Goal: Transaction & Acquisition: Book appointment/travel/reservation

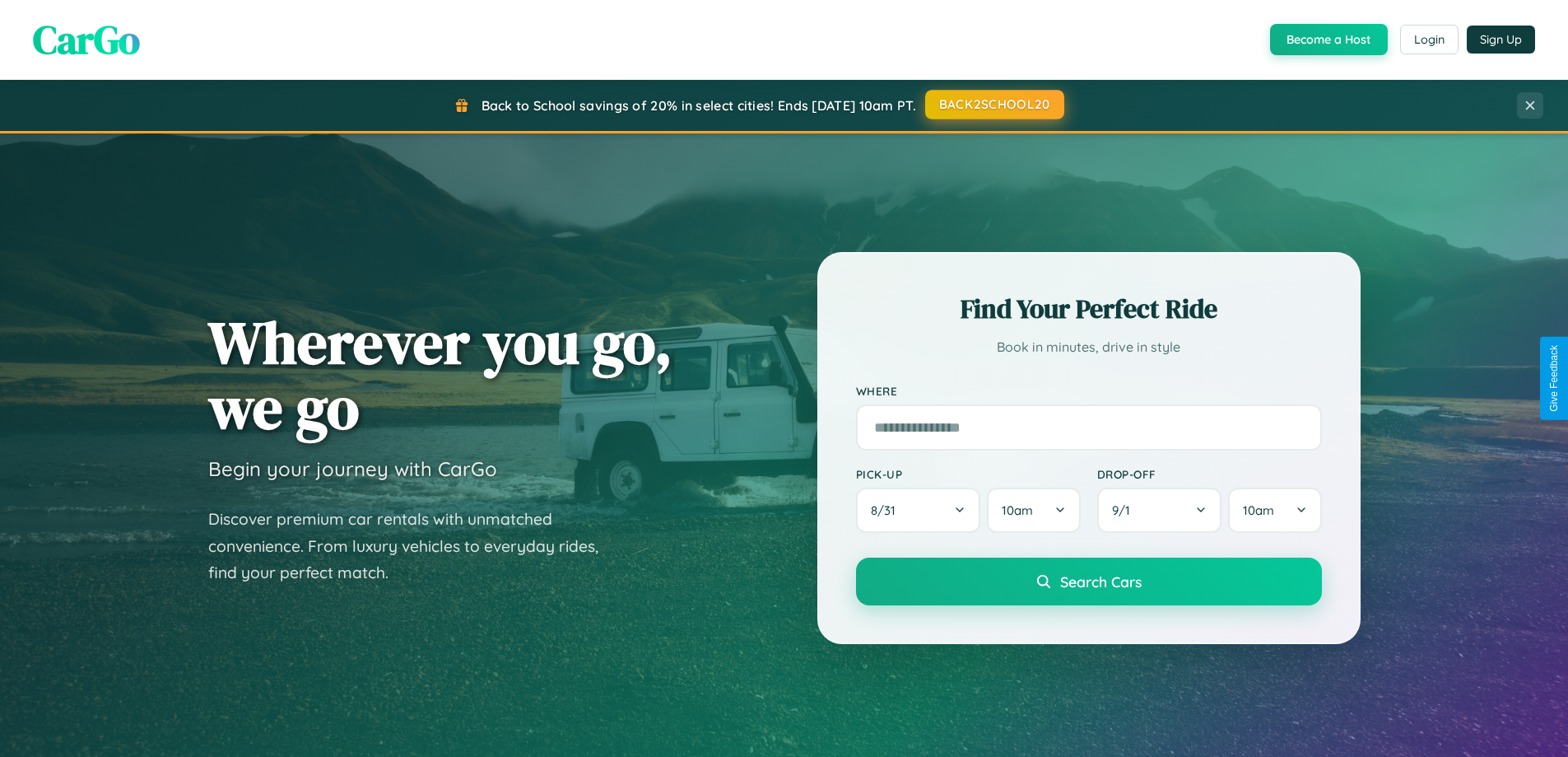
click at [994, 105] on button "BACK2SCHOOL20" at bounding box center [995, 105] width 139 height 30
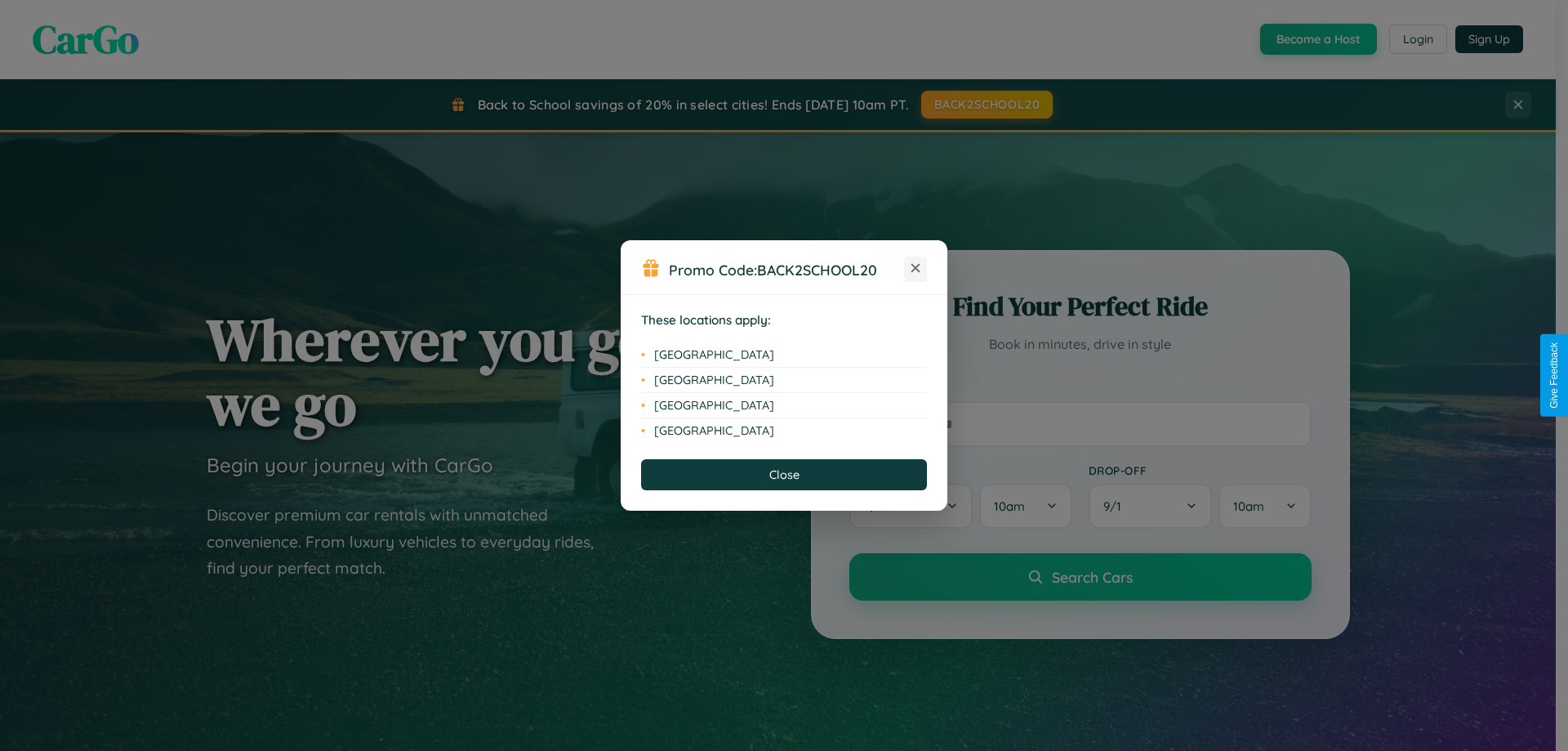
click at [916, 269] on icon at bounding box center [916, 269] width 9 height 9
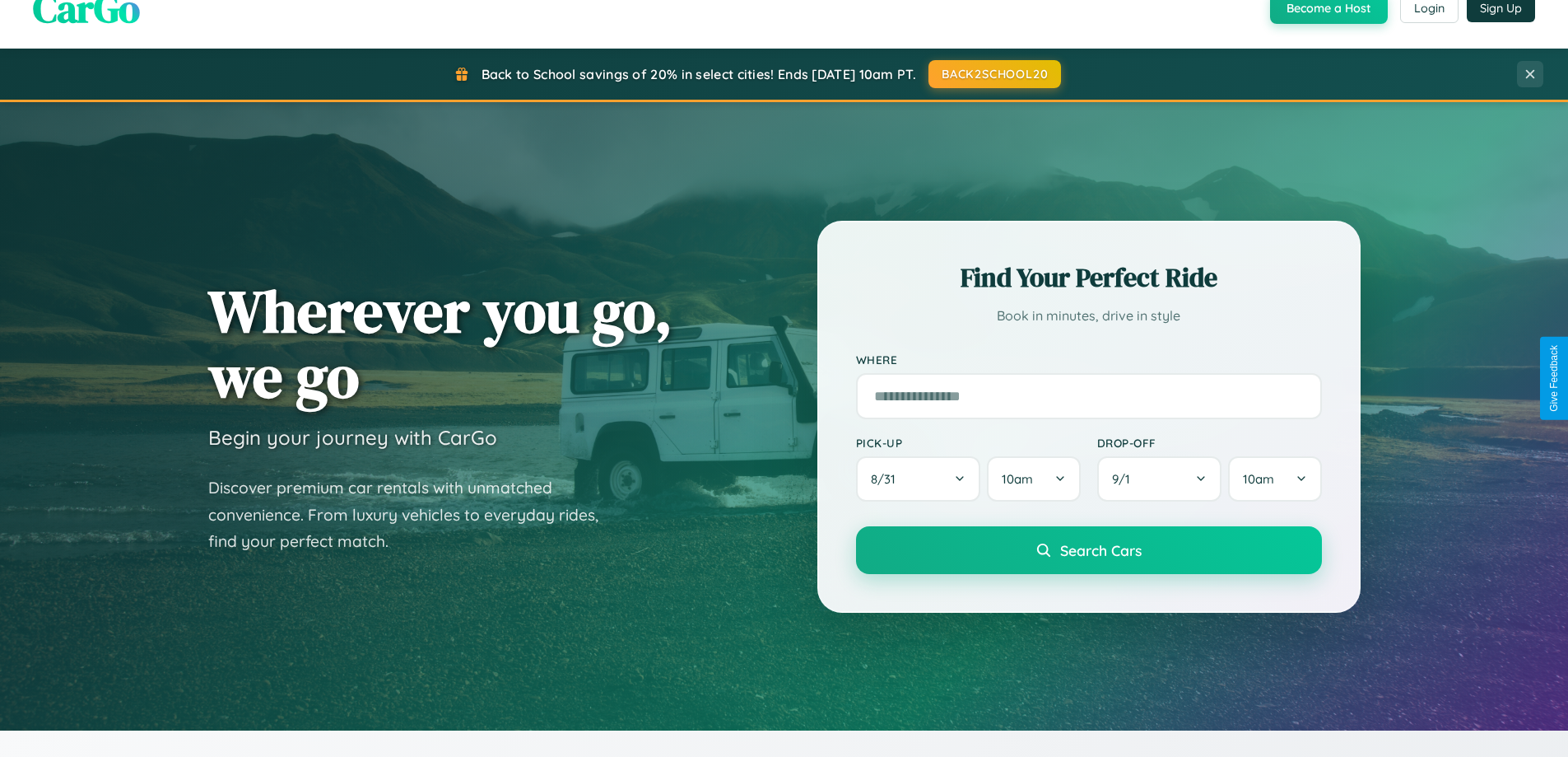
scroll to position [3168, 0]
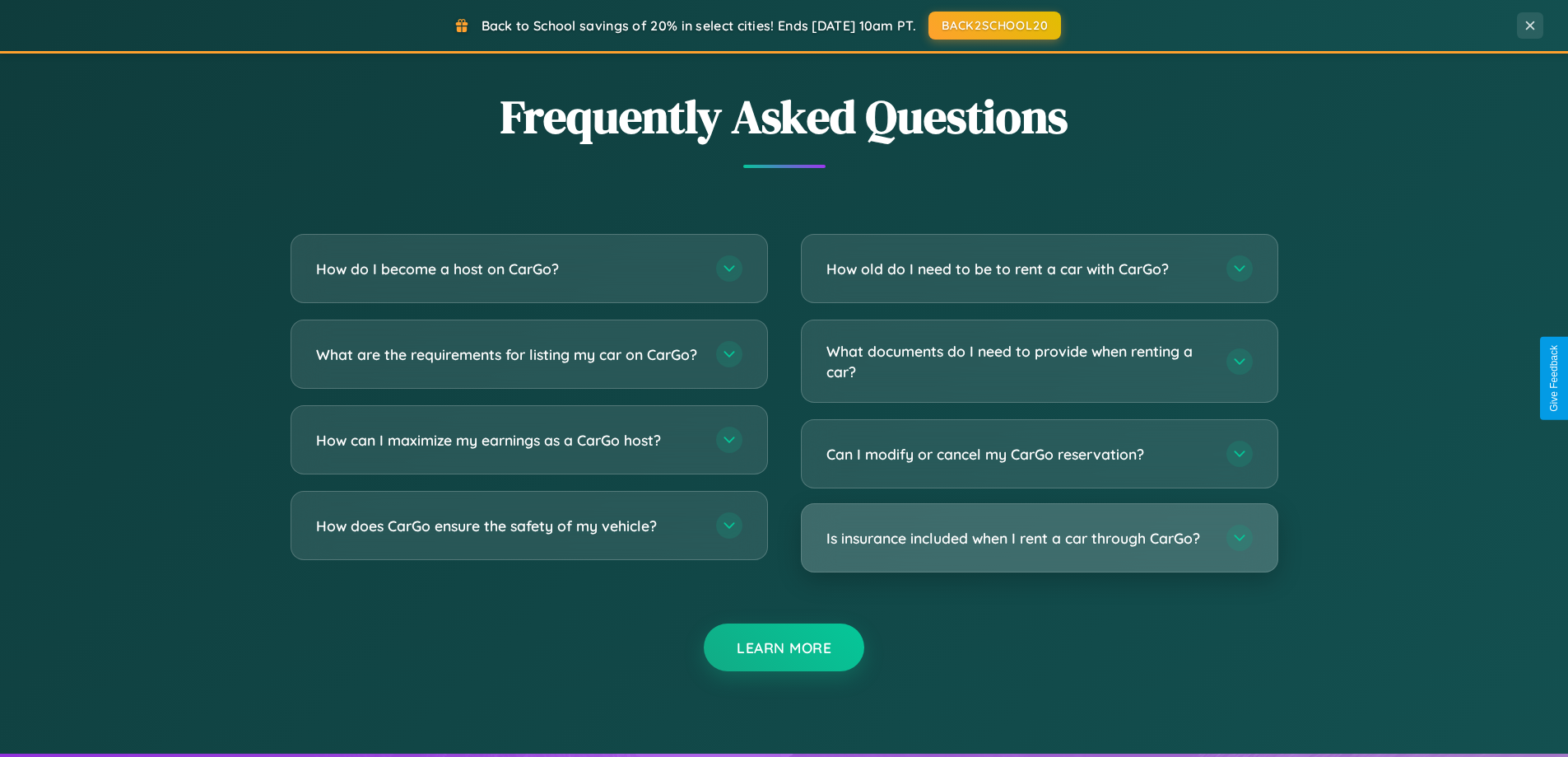
click at [1039, 537] on h3 "Is insurance included when I rent a car through CarGo?" at bounding box center [1019, 538] width 384 height 20
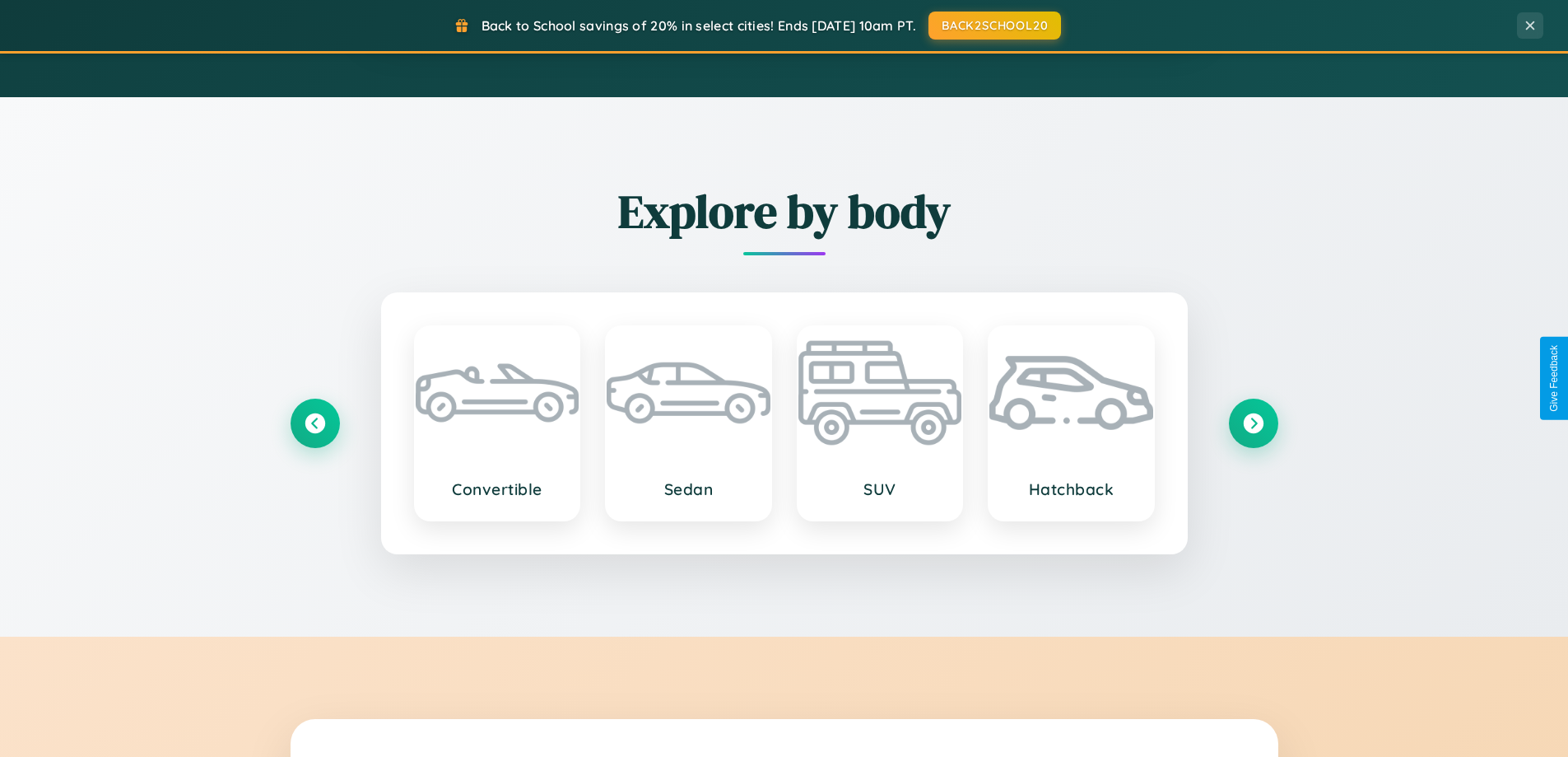
scroll to position [48, 0]
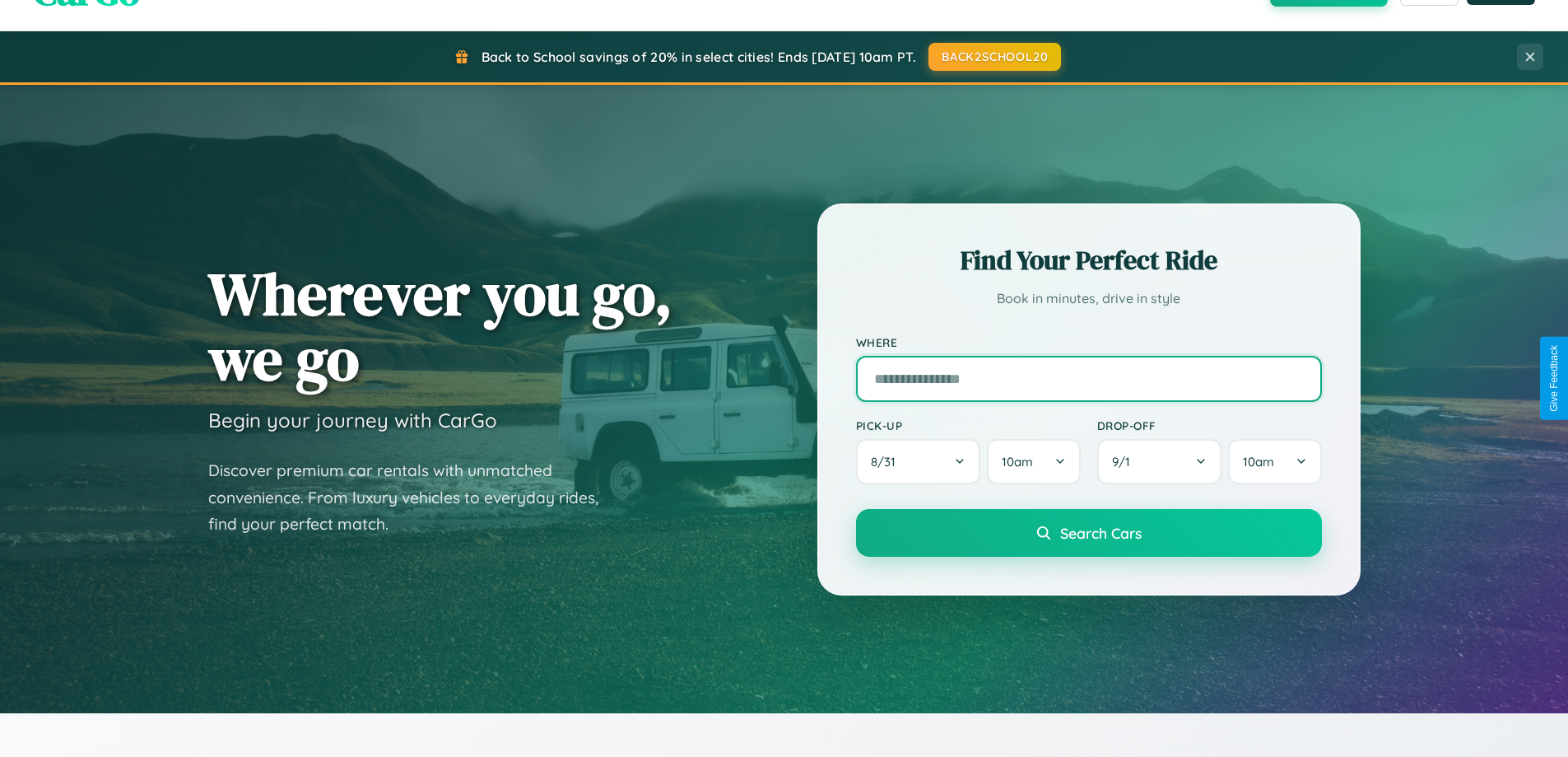
click at [1088, 378] on input "text" at bounding box center [1089, 378] width 466 height 46
type input "**********"
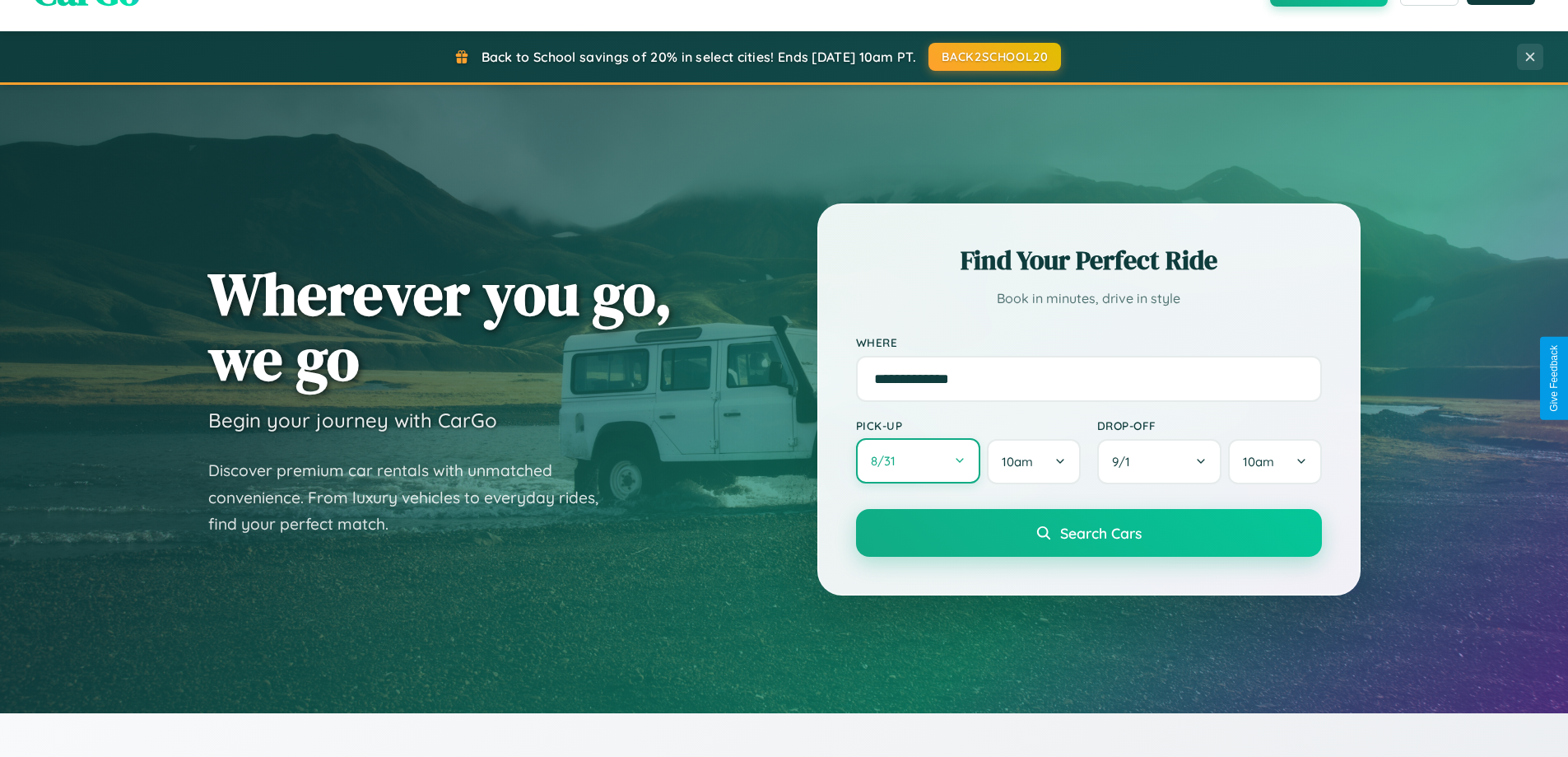
click at [918, 461] on button "8 / 31" at bounding box center [919, 460] width 125 height 45
select select "*"
select select "****"
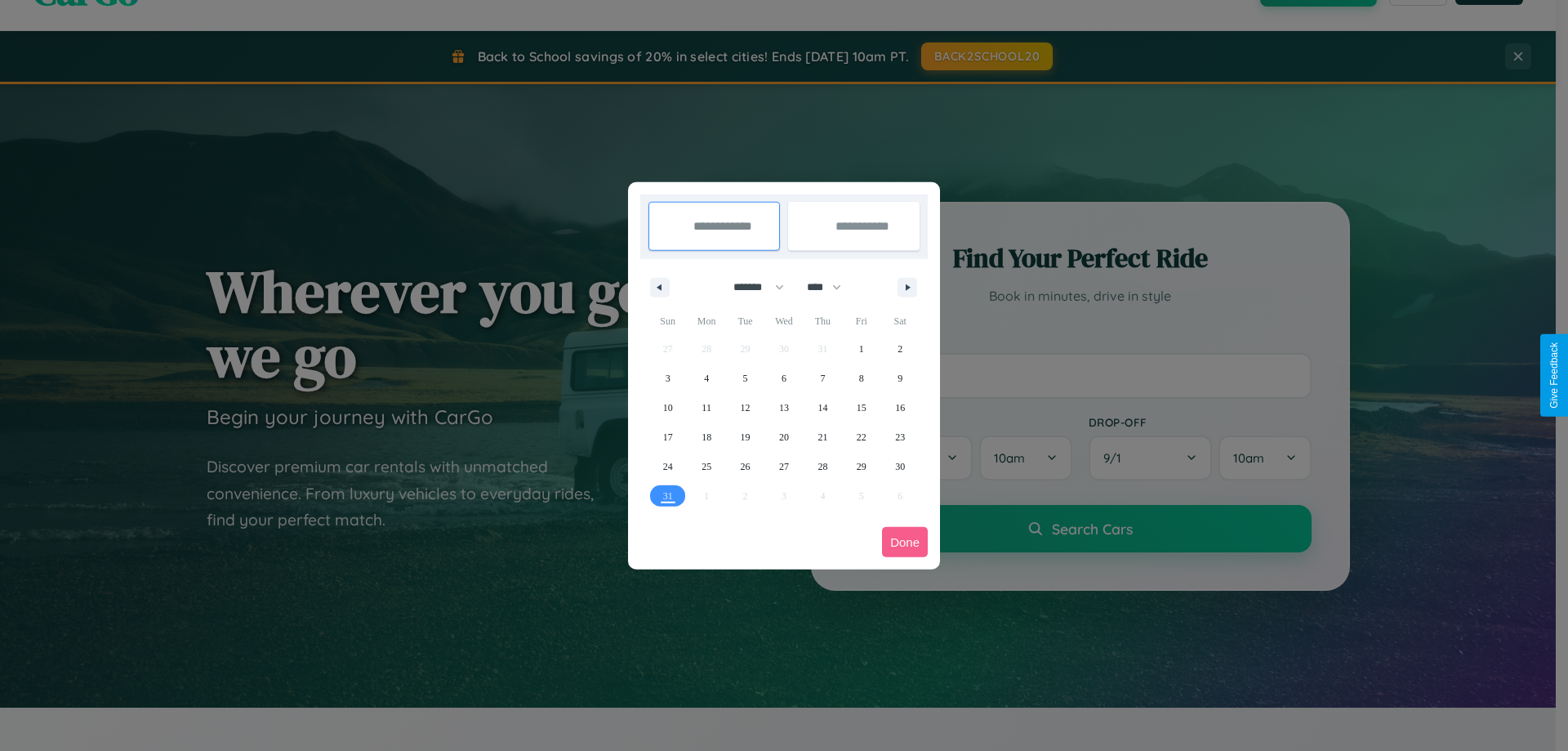
drag, startPoint x: 751, startPoint y: 286, endPoint x: 784, endPoint y: 328, distance: 53.4
click at [751, 286] on select "******* ******** ***** ***** *** **** **** ****** ********* ******* ******** **…" at bounding box center [755, 286] width 69 height 27
select select "*"
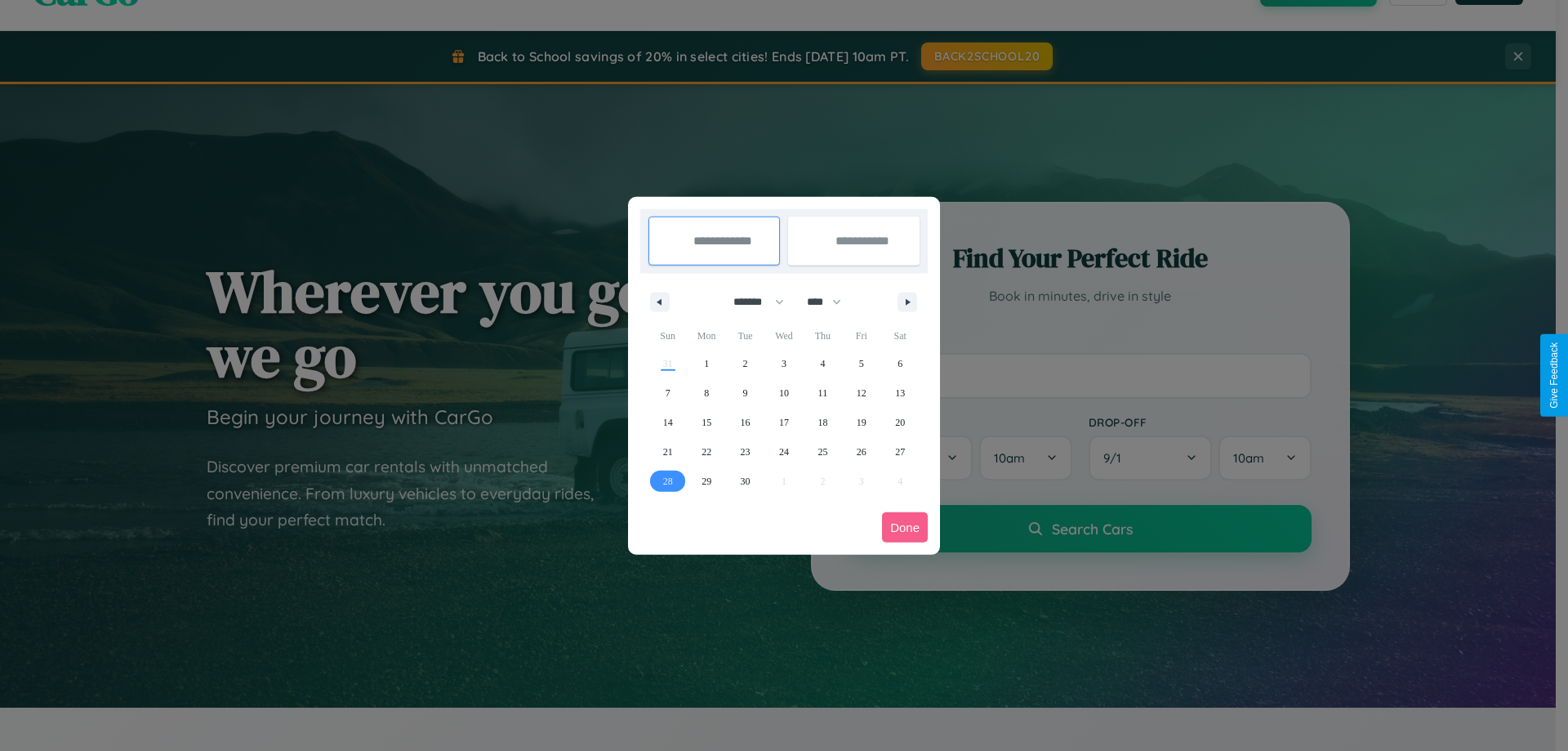
click at [667, 480] on span "28" at bounding box center [668, 481] width 10 height 29
type input "**********"
click at [907, 301] on icon "button" at bounding box center [910, 302] width 8 height 6
select select "*"
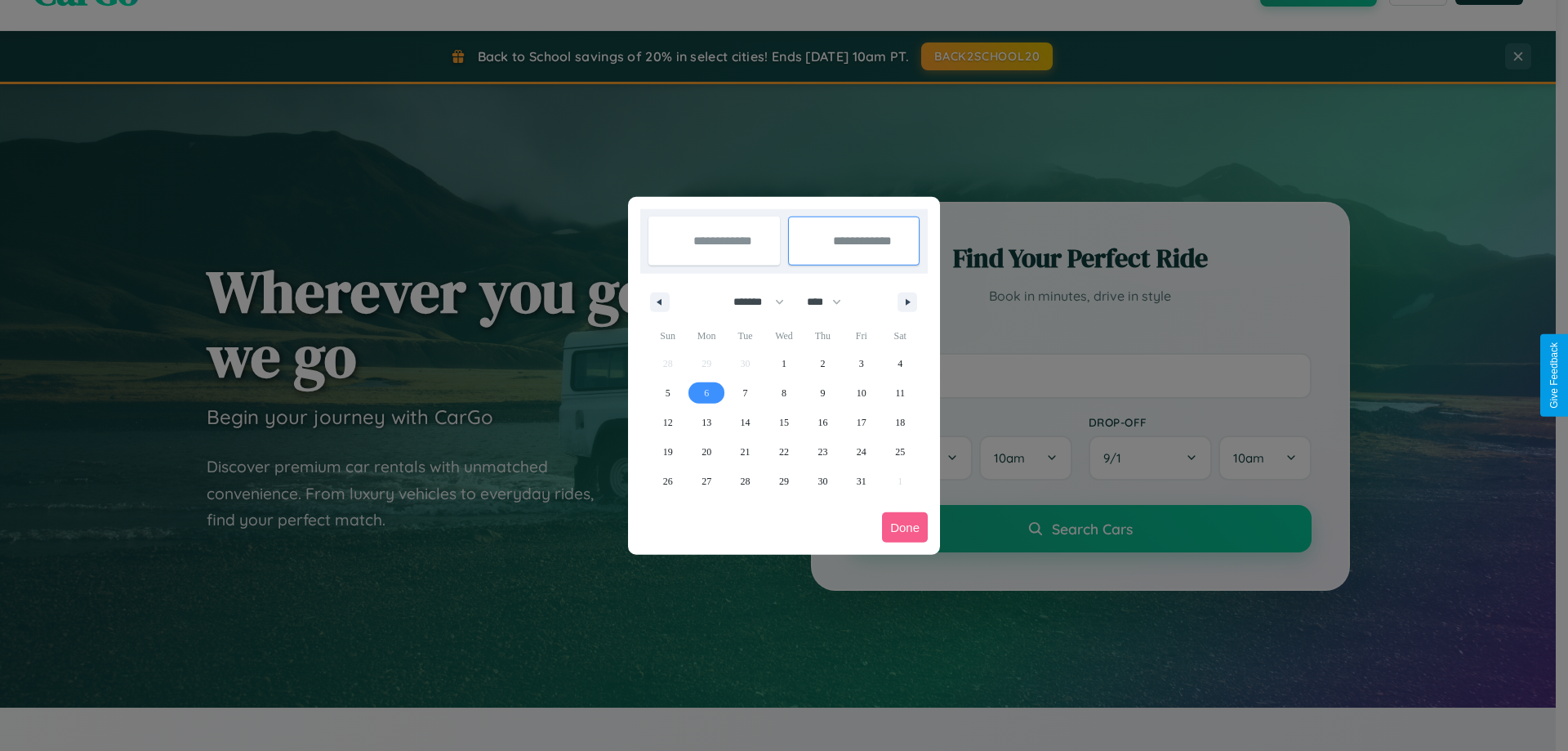
click at [707, 392] on span "6" at bounding box center [706, 393] width 5 height 29
type input "**********"
select select "*"
click at [905, 526] on button "Done" at bounding box center [905, 526] width 46 height 30
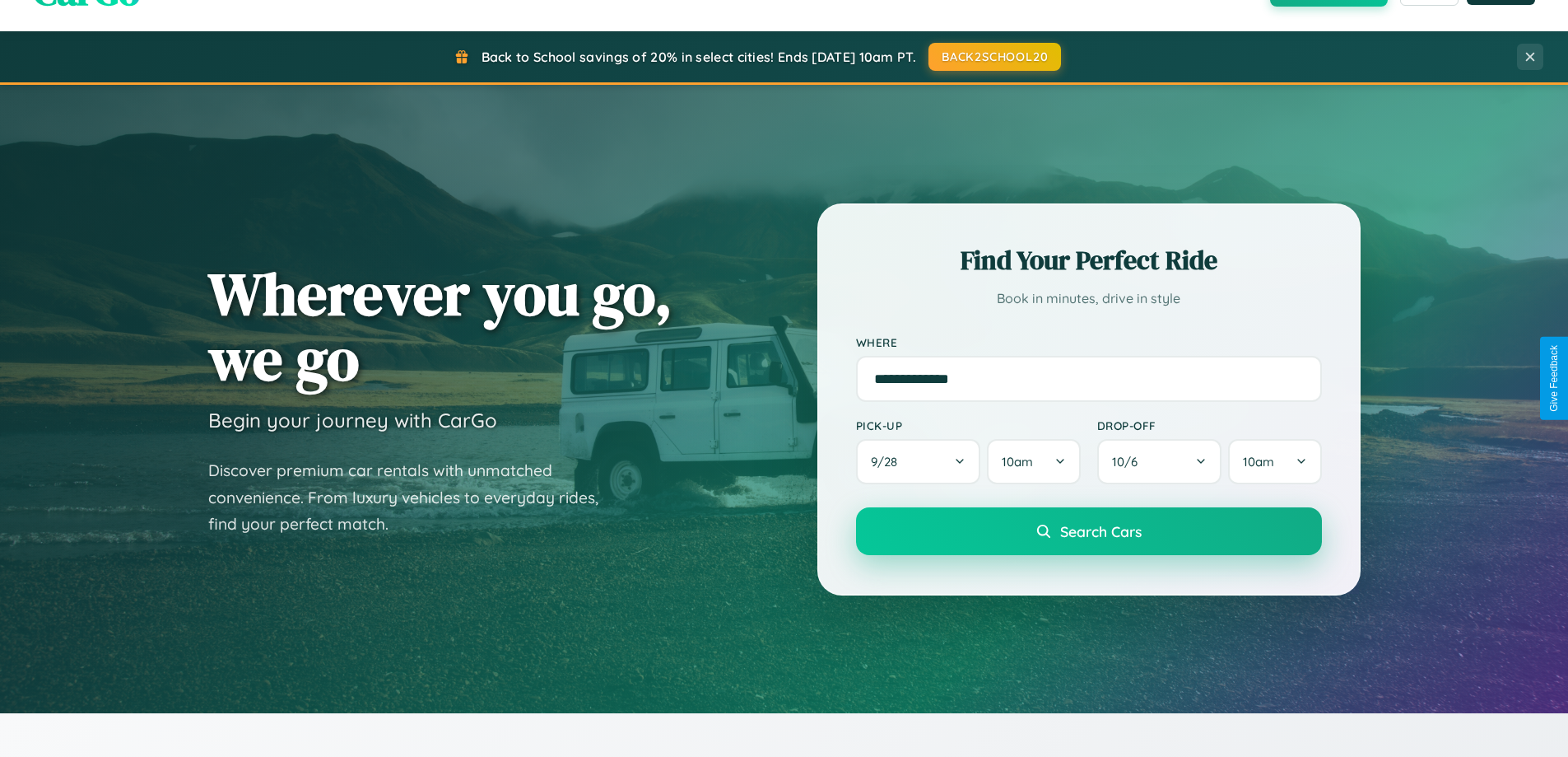
click at [1088, 531] on span "Search Cars" at bounding box center [1101, 532] width 82 height 19
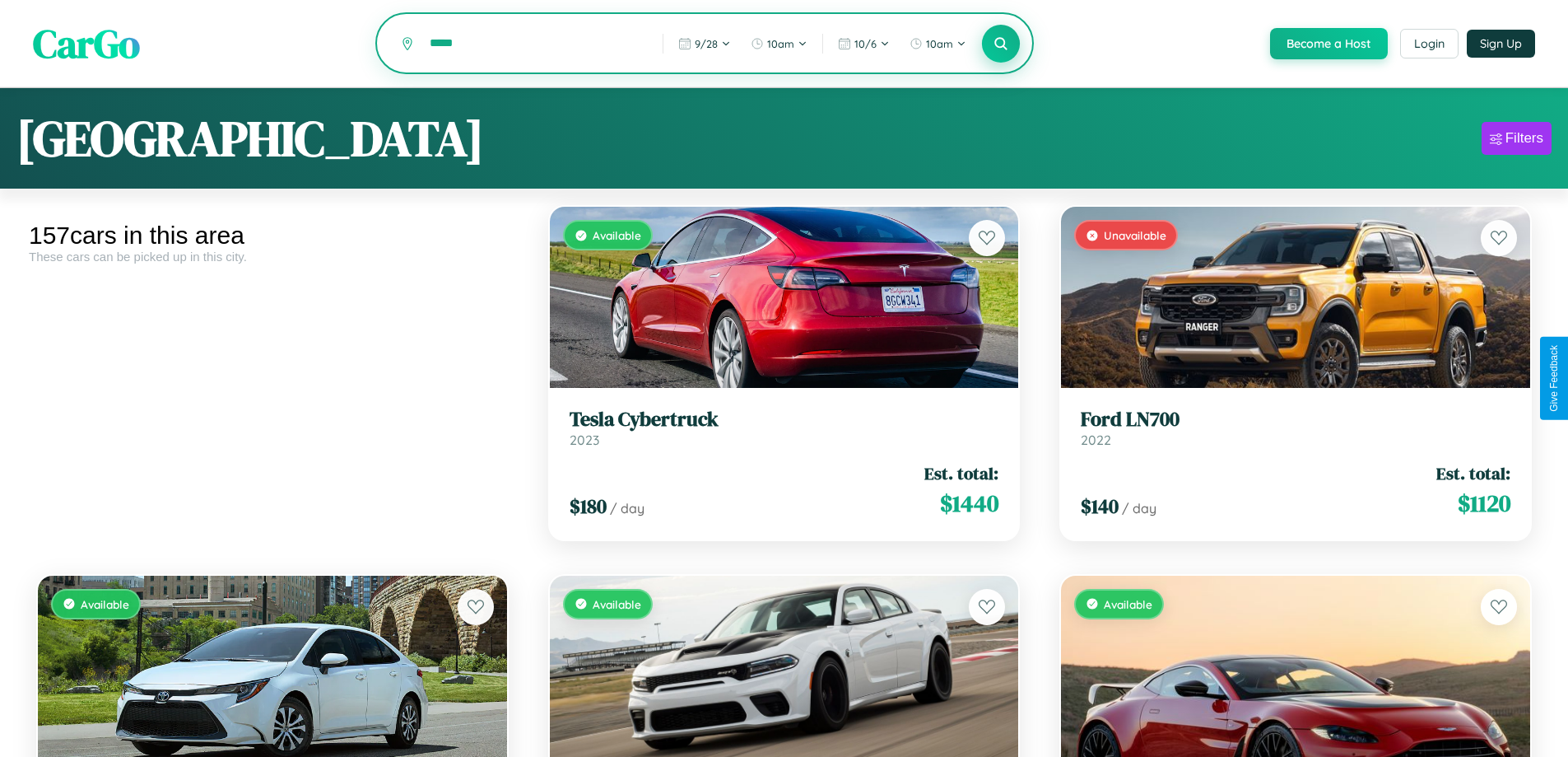
type input "*****"
click at [1000, 45] on icon at bounding box center [1001, 43] width 16 height 16
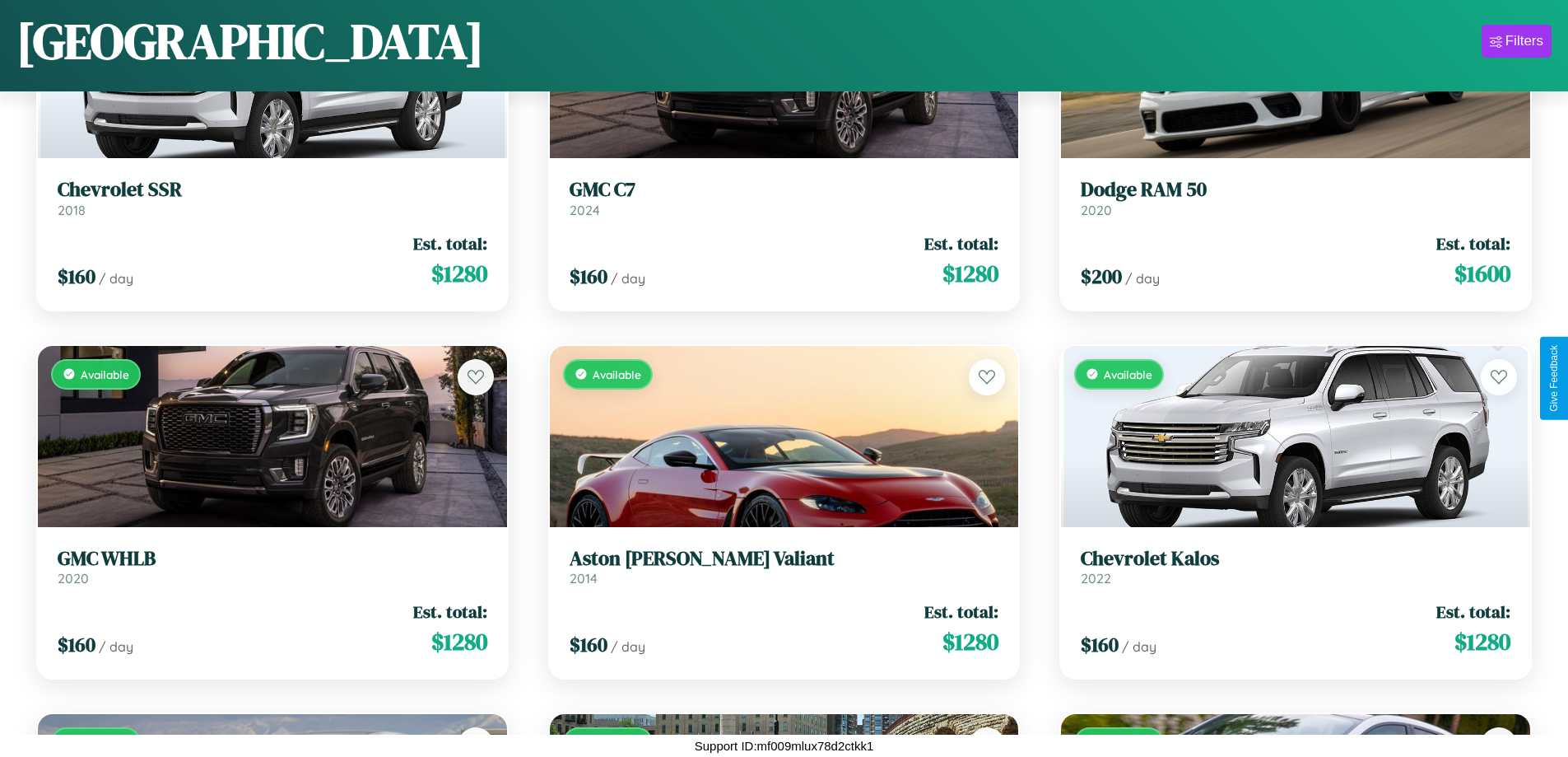
scroll to position [13871, 0]
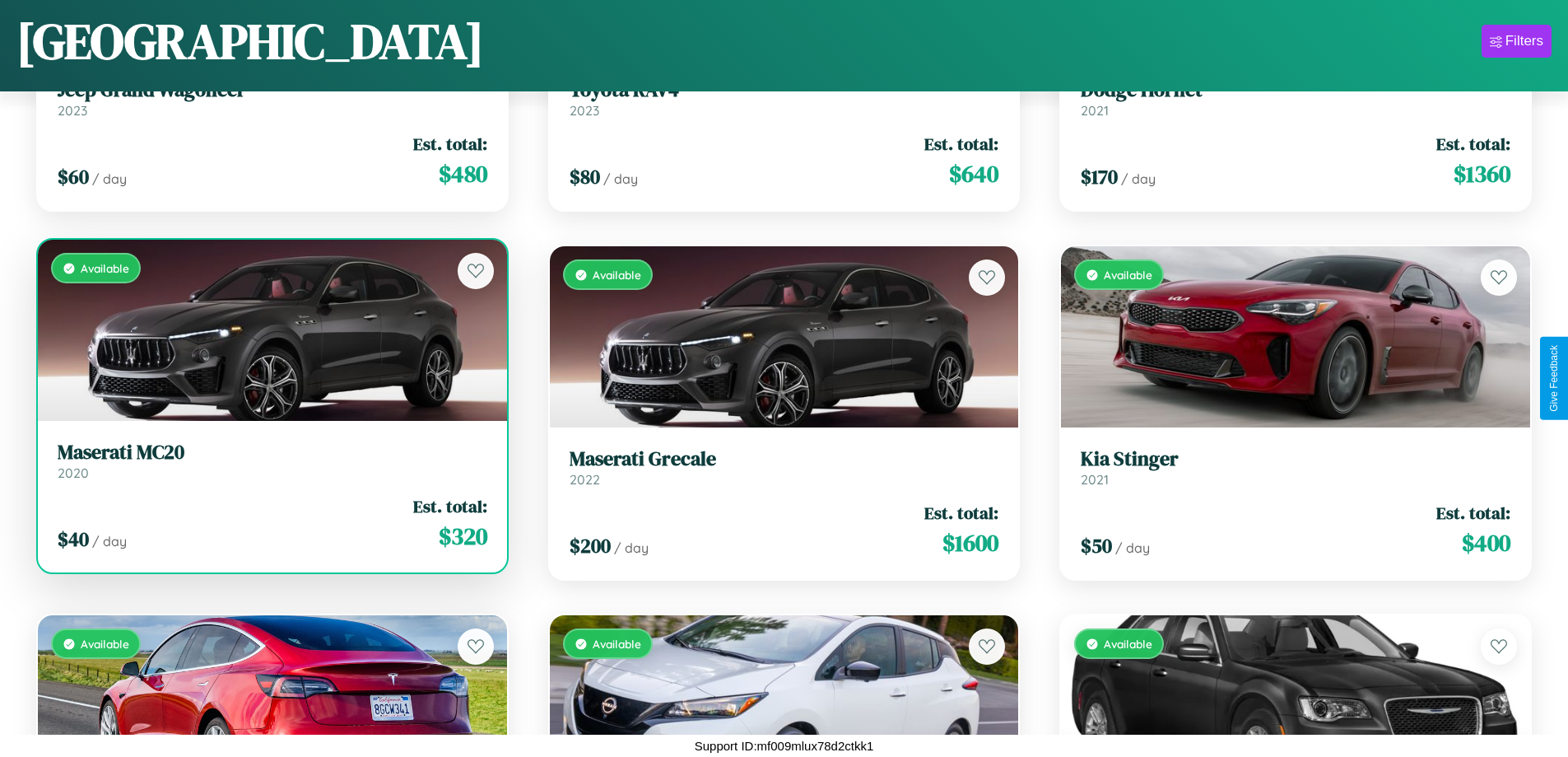
click at [270, 330] on div "Available" at bounding box center [273, 329] width 469 height 181
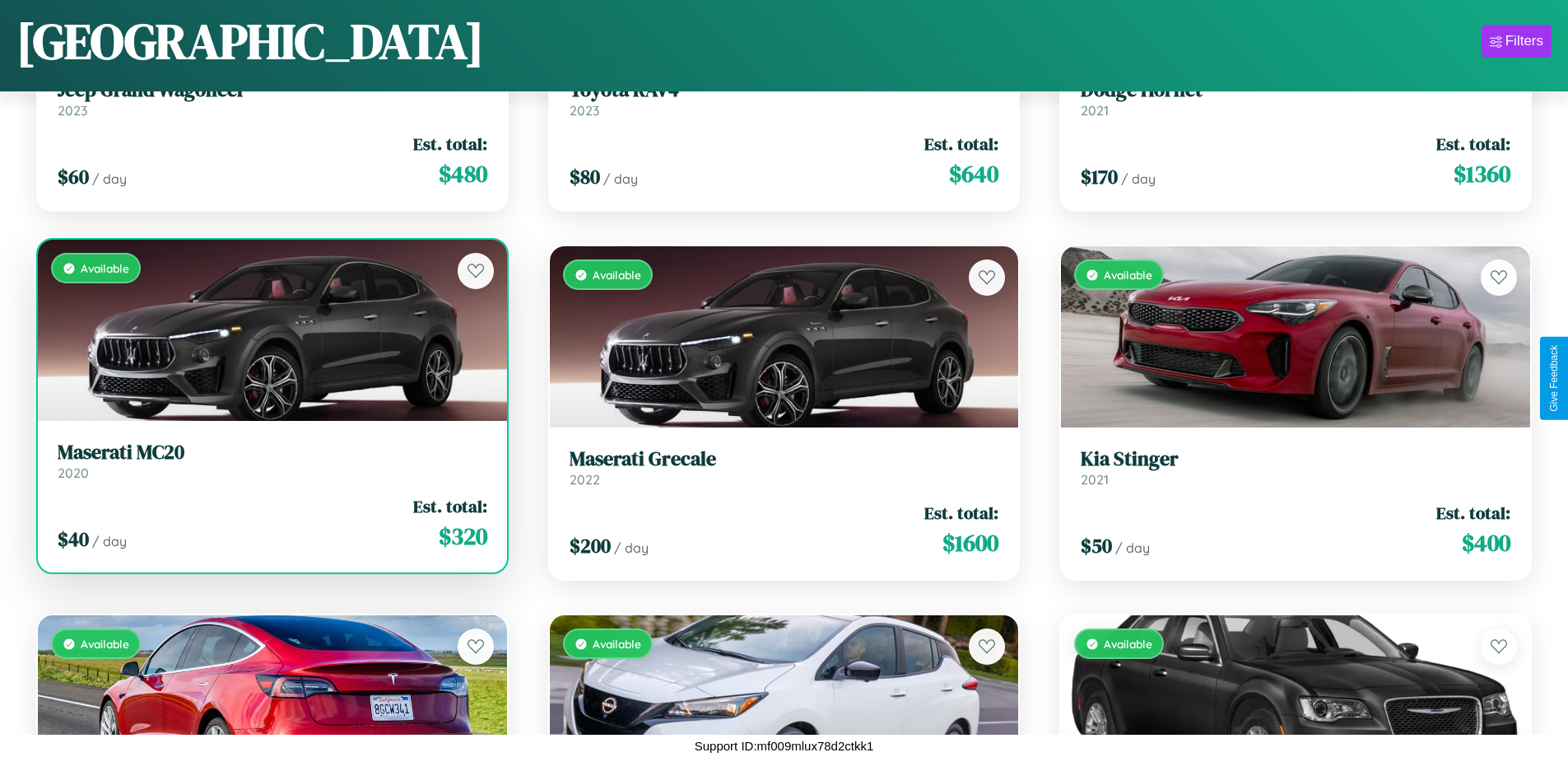
click at [270, 330] on div "Available" at bounding box center [273, 329] width 469 height 181
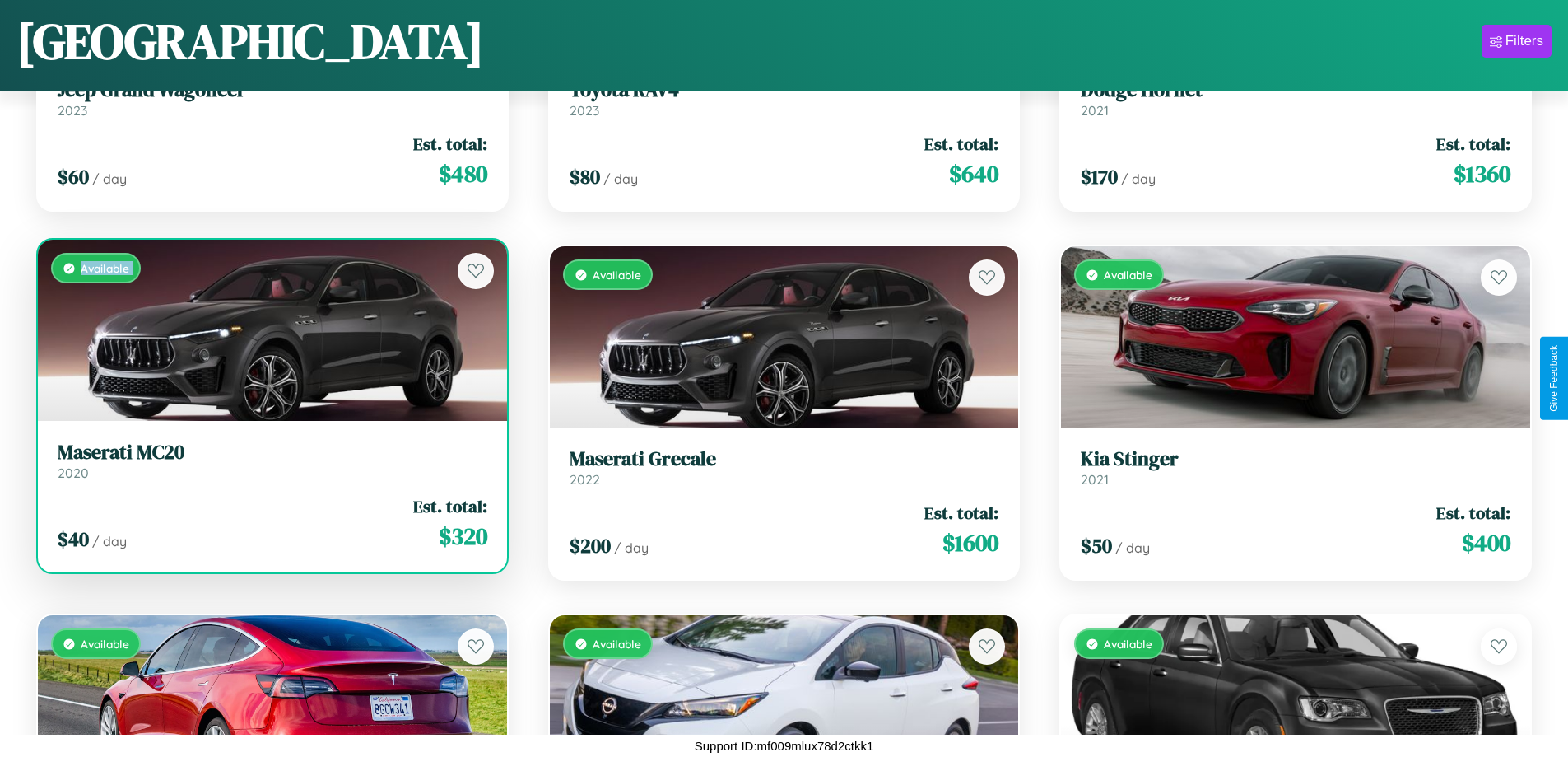
click at [270, 330] on div "Available" at bounding box center [273, 329] width 469 height 181
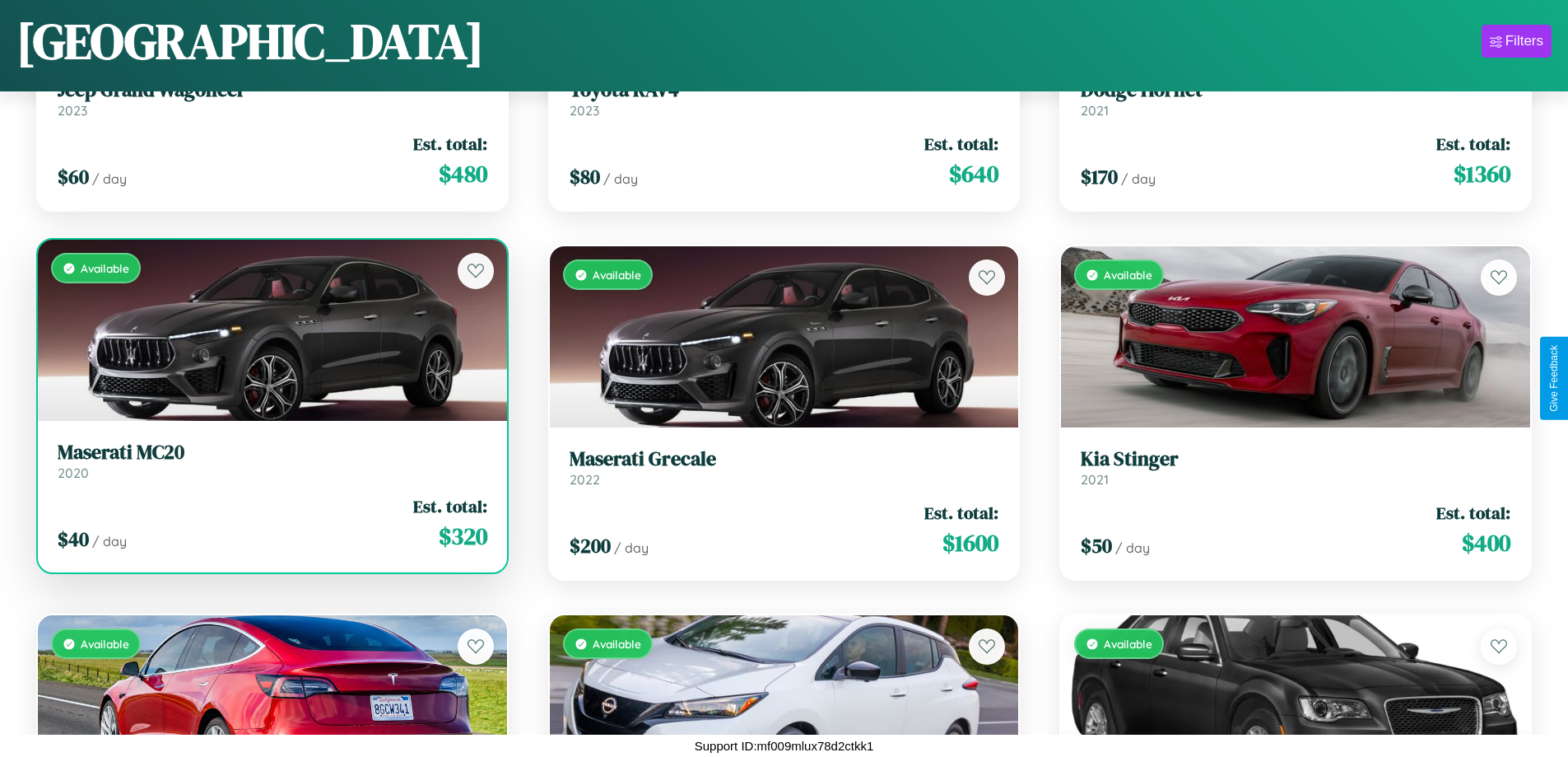
click at [270, 330] on div "Available" at bounding box center [273, 329] width 469 height 181
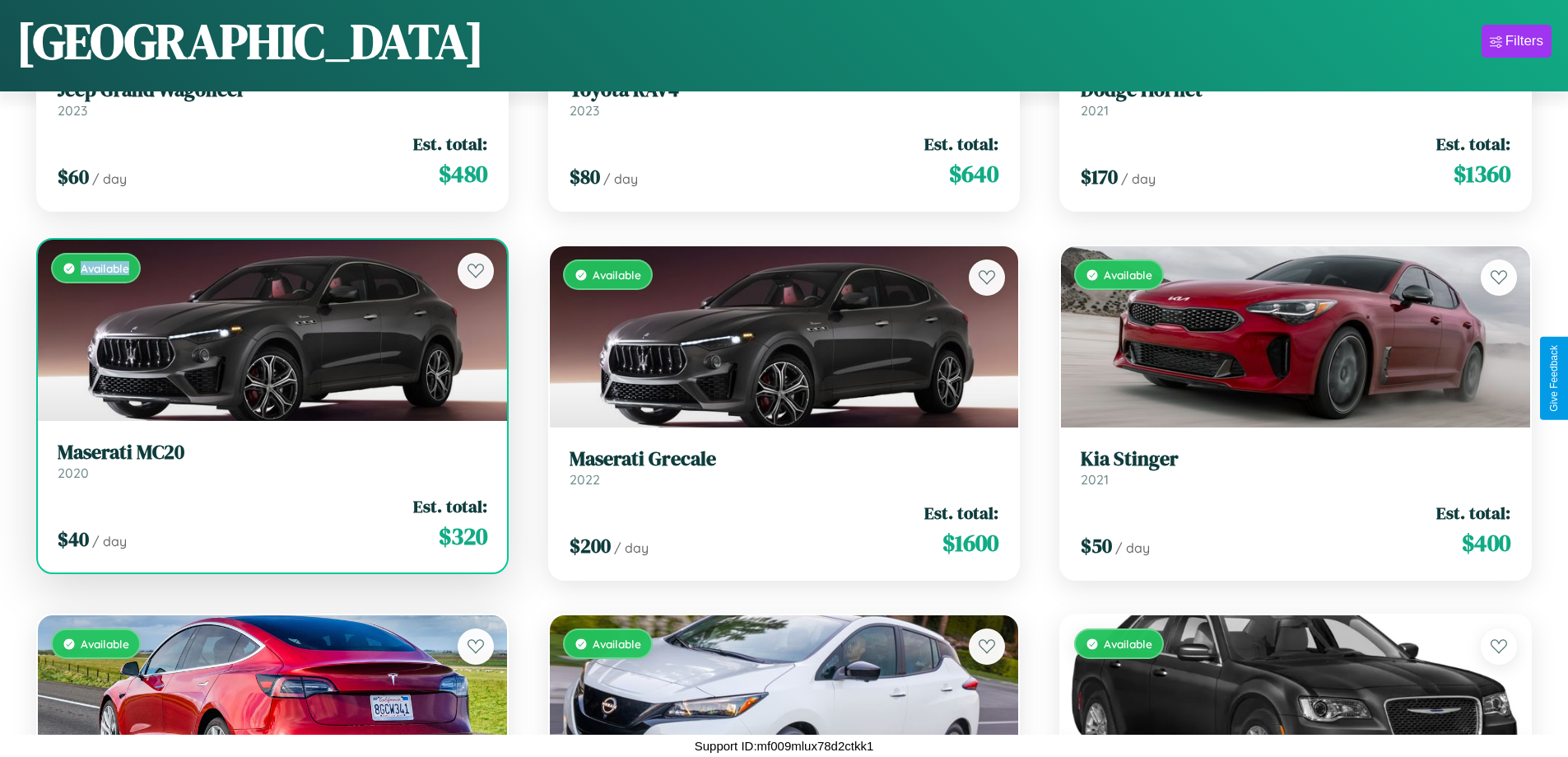
click at [270, 330] on div "Available" at bounding box center [273, 329] width 469 height 181
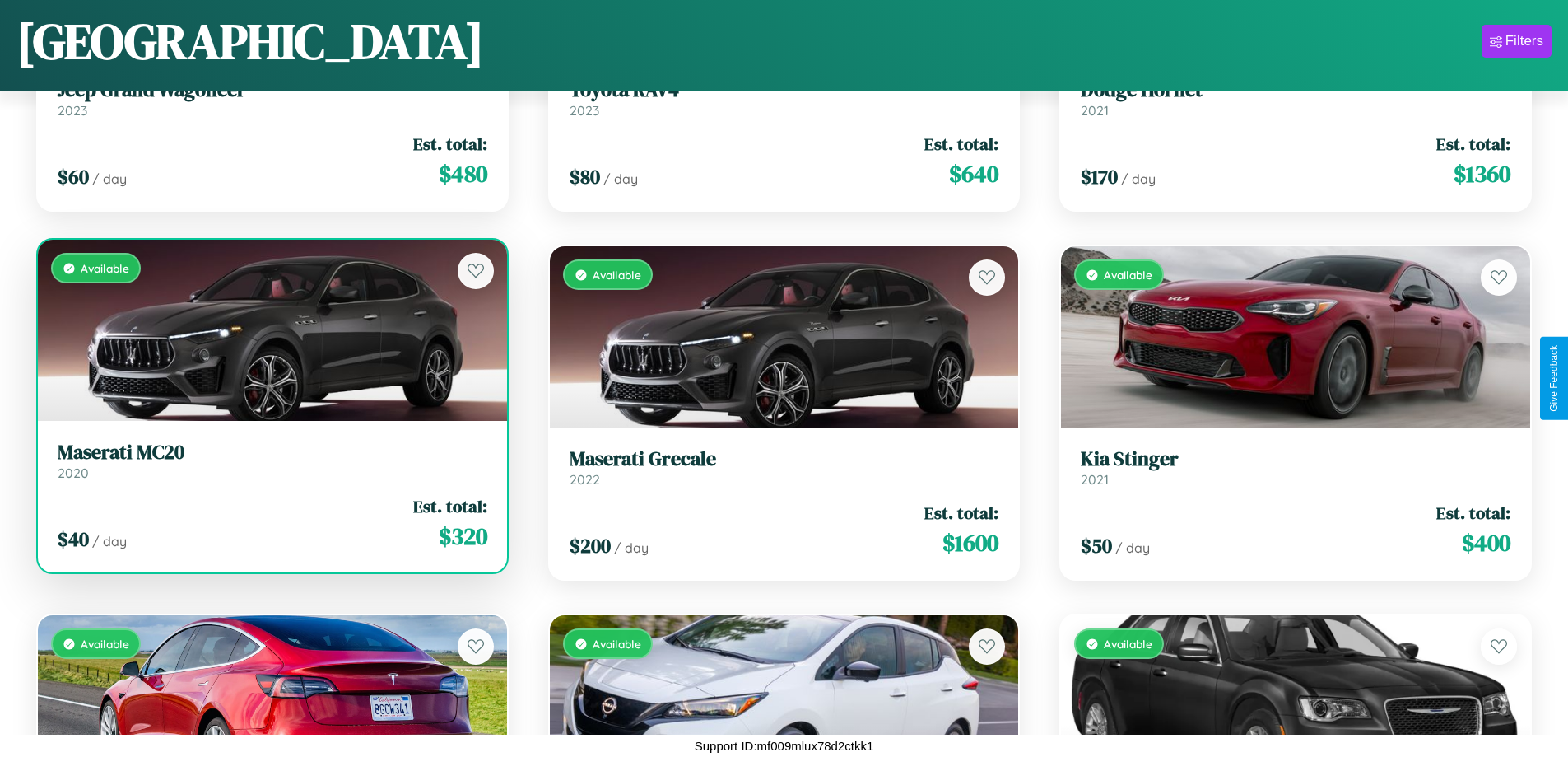
click at [270, 460] on h3 "Maserati MC20" at bounding box center [272, 453] width 430 height 24
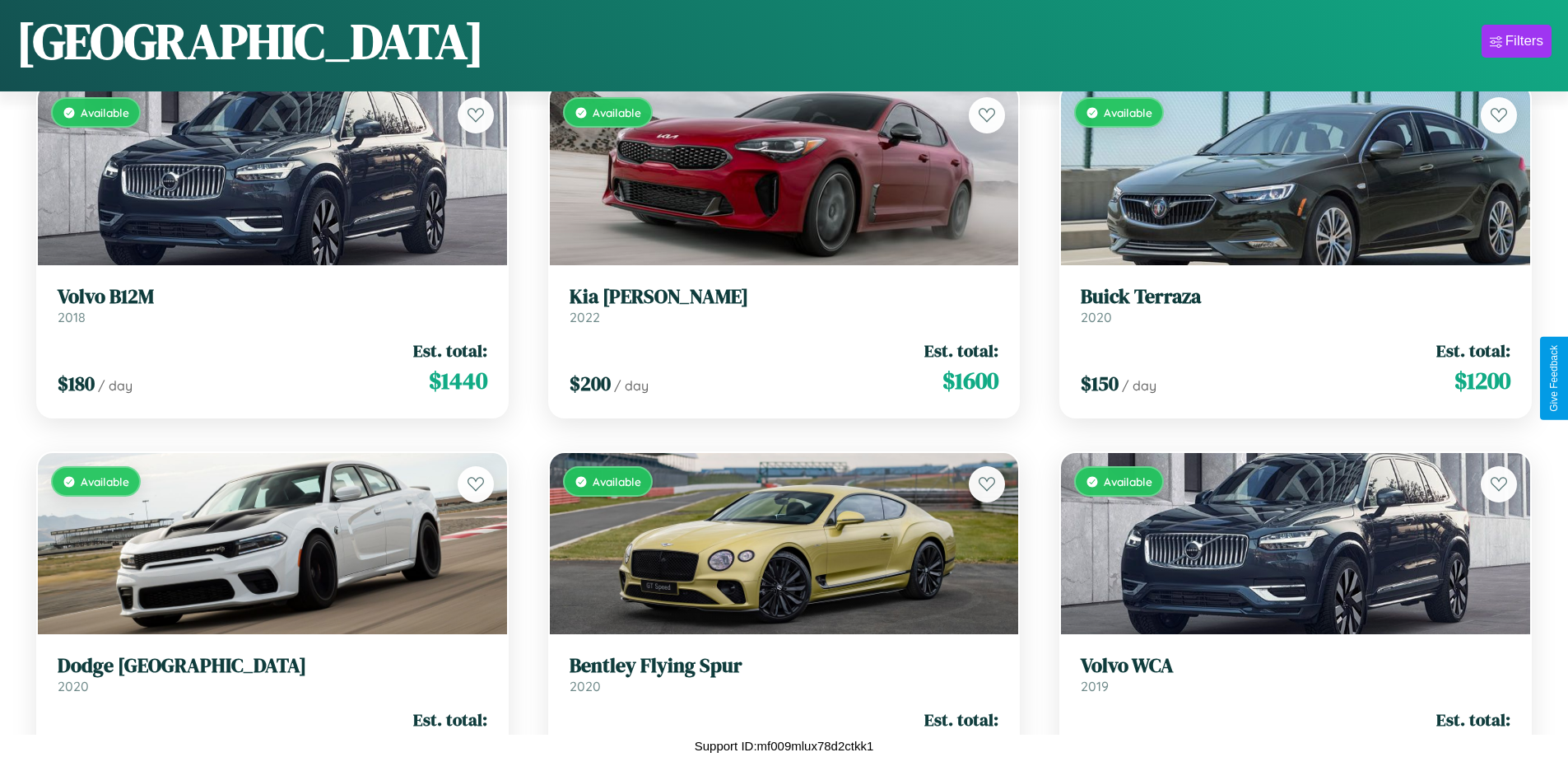
scroll to position [17558, 0]
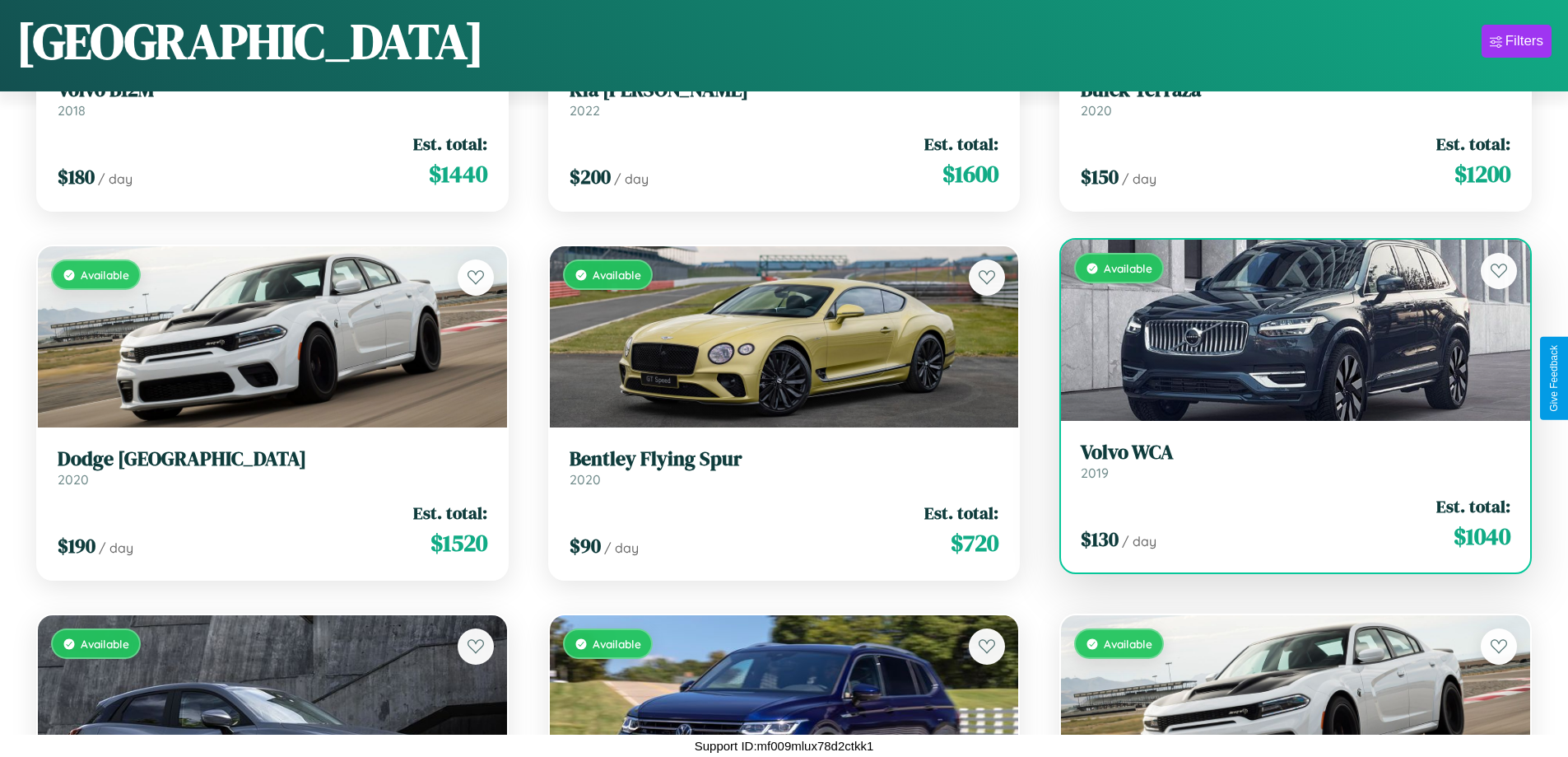
click at [1285, 463] on h3 "Volvo WCA" at bounding box center [1295, 453] width 430 height 24
